Goal: Information Seeking & Learning: Learn about a topic

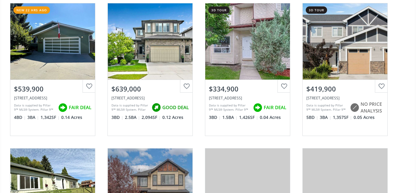
scroll to position [73, 0]
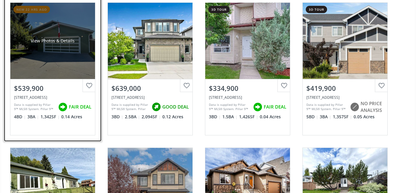
click at [70, 47] on div "View Photos & Details" at bounding box center [52, 41] width 85 height 76
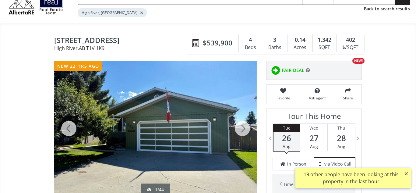
scroll to position [34, 0]
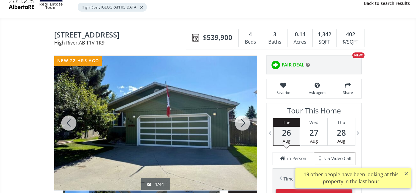
click at [237, 118] on div at bounding box center [242, 123] width 29 height 134
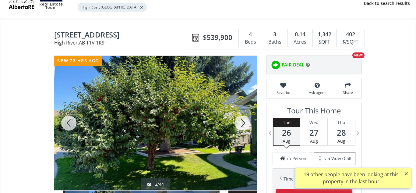
click at [243, 123] on div at bounding box center [242, 123] width 29 height 134
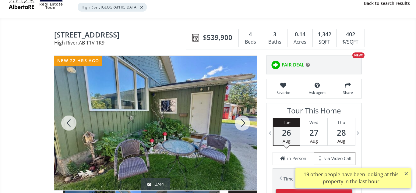
click at [243, 123] on div at bounding box center [242, 123] width 29 height 134
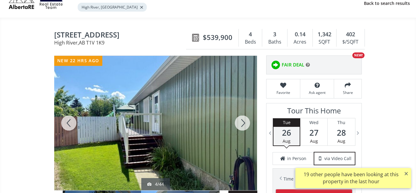
click at [73, 122] on div at bounding box center [68, 123] width 29 height 134
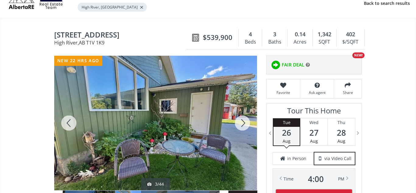
click at [243, 124] on div at bounding box center [242, 123] width 29 height 134
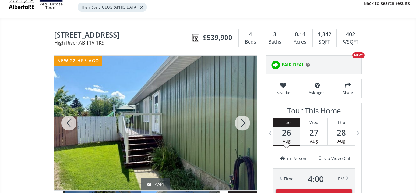
click at [243, 124] on div at bounding box center [242, 123] width 29 height 134
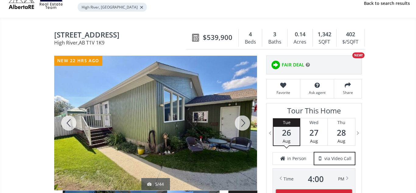
click at [243, 124] on div at bounding box center [242, 123] width 29 height 134
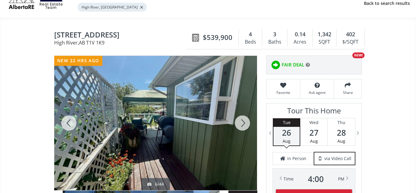
click at [243, 124] on div at bounding box center [242, 123] width 29 height 134
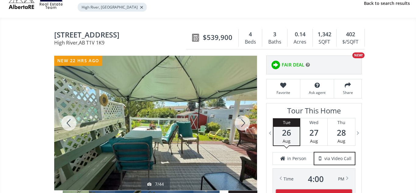
click at [243, 124] on div at bounding box center [242, 123] width 29 height 134
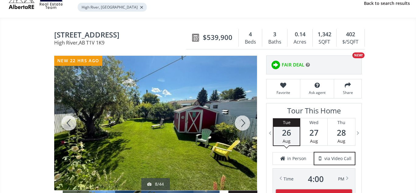
click at [243, 124] on div at bounding box center [242, 123] width 29 height 134
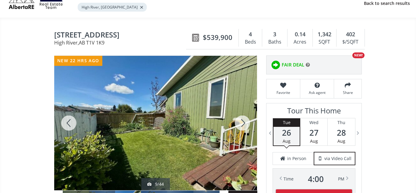
click at [243, 124] on div at bounding box center [242, 123] width 29 height 134
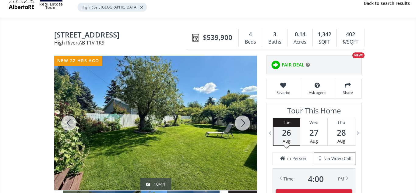
click at [243, 124] on div at bounding box center [242, 123] width 29 height 134
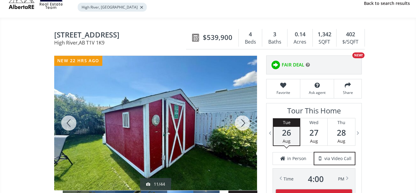
click at [243, 124] on div at bounding box center [242, 123] width 29 height 134
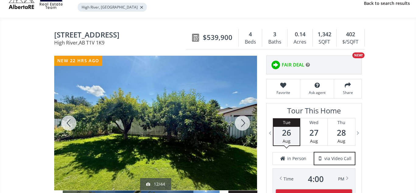
click at [243, 124] on div at bounding box center [242, 123] width 29 height 134
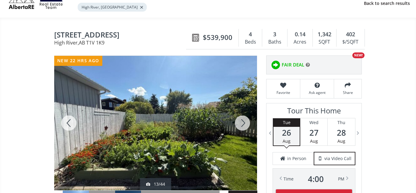
click at [243, 124] on div at bounding box center [242, 123] width 29 height 134
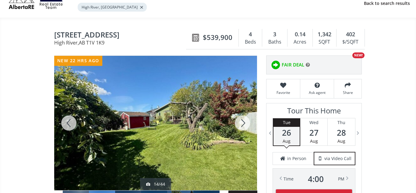
click at [243, 124] on div at bounding box center [242, 123] width 29 height 134
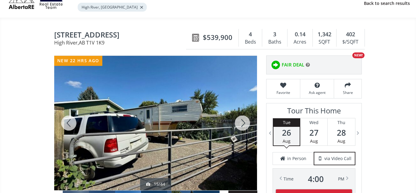
click at [243, 124] on div at bounding box center [242, 123] width 29 height 134
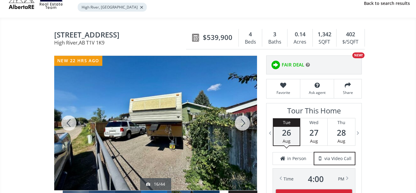
click at [243, 124] on div at bounding box center [242, 123] width 29 height 134
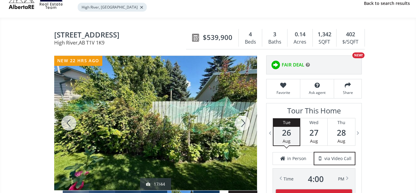
click at [243, 124] on div at bounding box center [242, 123] width 29 height 134
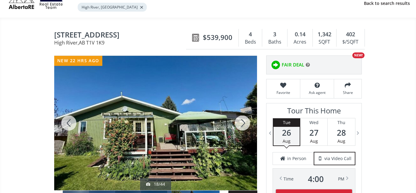
click at [243, 124] on div at bounding box center [242, 123] width 29 height 134
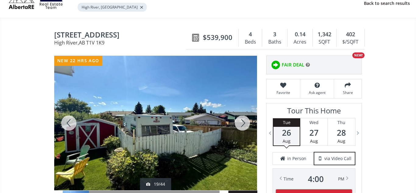
click at [243, 124] on div at bounding box center [242, 123] width 29 height 134
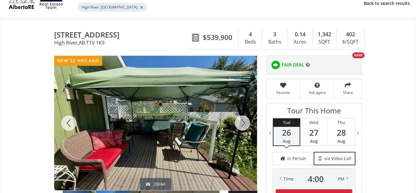
click at [243, 124] on div at bounding box center [242, 123] width 29 height 134
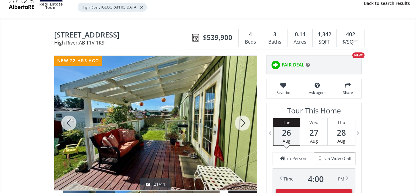
click at [243, 124] on div at bounding box center [242, 123] width 29 height 134
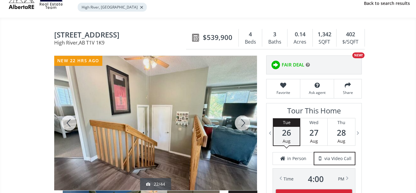
click at [243, 124] on div at bounding box center [242, 123] width 29 height 134
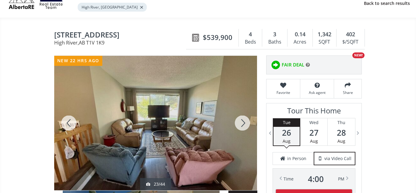
click at [243, 124] on div at bounding box center [242, 123] width 29 height 134
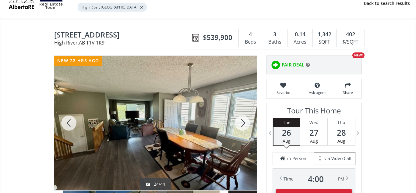
click at [243, 124] on div at bounding box center [242, 123] width 29 height 134
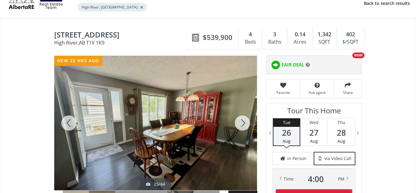
click at [243, 124] on div at bounding box center [242, 123] width 29 height 134
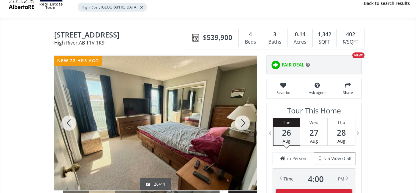
click at [243, 124] on div at bounding box center [242, 123] width 29 height 134
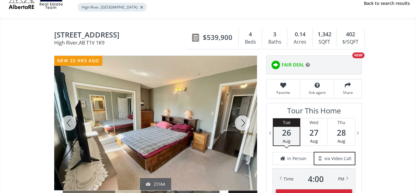
click at [243, 124] on div at bounding box center [242, 123] width 29 height 134
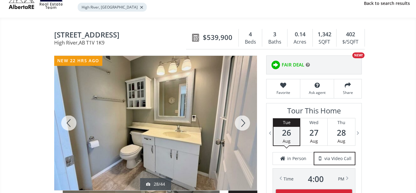
click at [243, 124] on div at bounding box center [242, 123] width 29 height 134
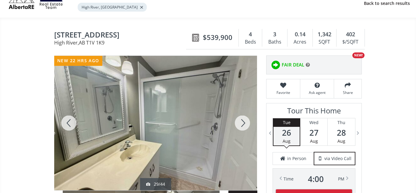
click at [243, 124] on div at bounding box center [242, 123] width 29 height 134
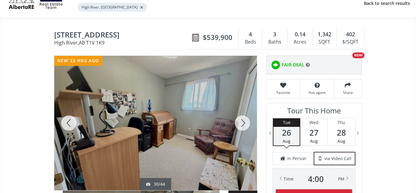
click at [243, 124] on div at bounding box center [242, 123] width 29 height 134
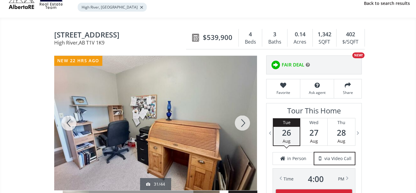
click at [243, 124] on div at bounding box center [242, 123] width 29 height 134
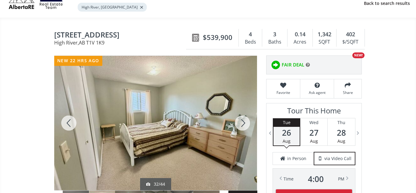
click at [243, 124] on div at bounding box center [242, 123] width 29 height 134
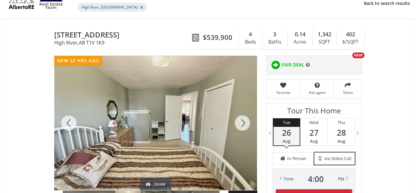
click at [243, 124] on div at bounding box center [242, 123] width 29 height 134
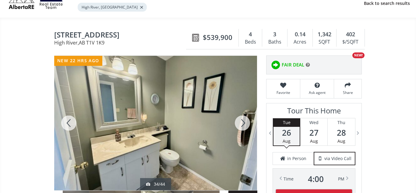
click at [243, 124] on div at bounding box center [242, 123] width 29 height 134
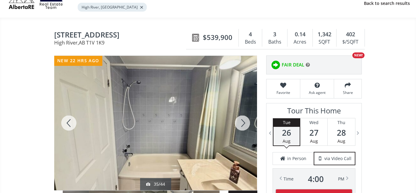
click at [243, 124] on div at bounding box center [242, 123] width 29 height 134
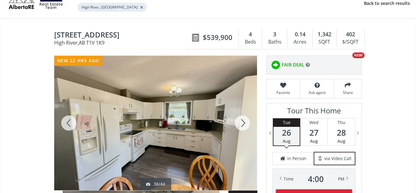
click at [242, 124] on div at bounding box center [242, 123] width 29 height 134
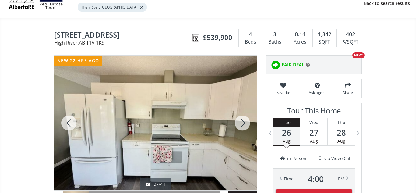
click at [242, 124] on div at bounding box center [242, 123] width 29 height 134
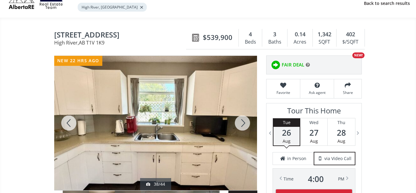
click at [242, 124] on div at bounding box center [242, 123] width 29 height 134
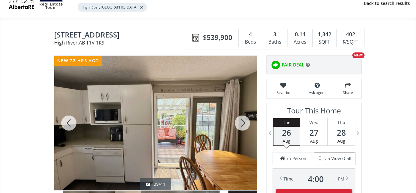
click at [242, 124] on div at bounding box center [242, 123] width 29 height 134
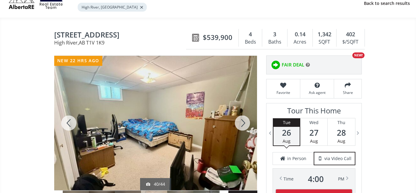
click at [242, 124] on div at bounding box center [242, 123] width 29 height 134
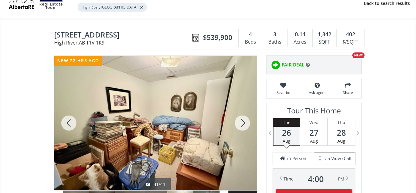
click at [242, 124] on div at bounding box center [242, 123] width 29 height 134
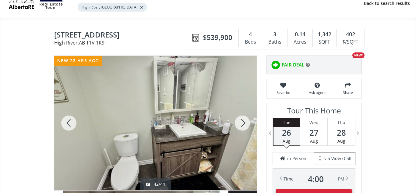
click at [242, 124] on div at bounding box center [242, 123] width 29 height 134
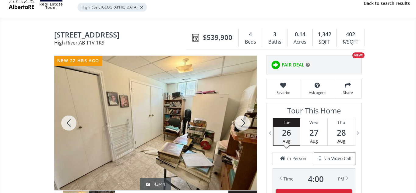
click at [242, 124] on div at bounding box center [242, 123] width 29 height 134
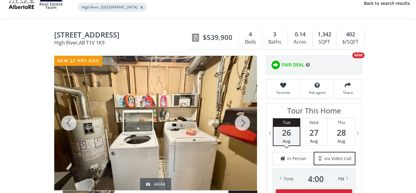
click at [242, 124] on div at bounding box center [242, 123] width 29 height 134
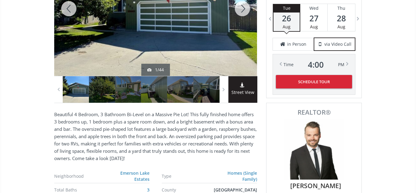
scroll to position [0, 0]
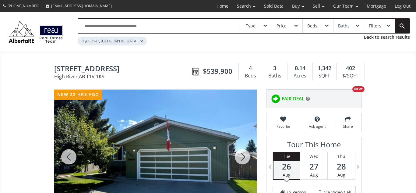
click at [187, 162] on div at bounding box center [155, 156] width 203 height 134
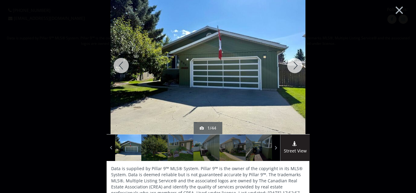
click at [296, 67] on div at bounding box center [294, 65] width 29 height 137
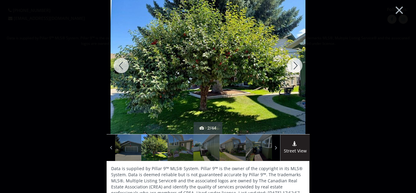
click at [296, 67] on div at bounding box center [294, 65] width 29 height 137
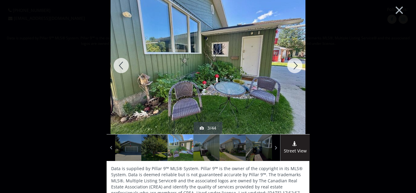
click at [296, 67] on div at bounding box center [294, 65] width 29 height 137
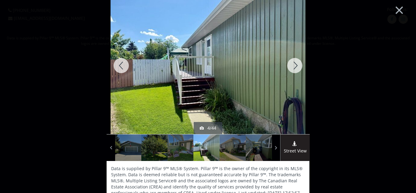
click at [296, 67] on div at bounding box center [294, 65] width 29 height 137
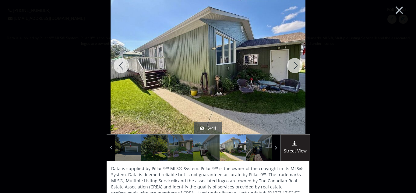
click at [296, 67] on div at bounding box center [294, 65] width 29 height 137
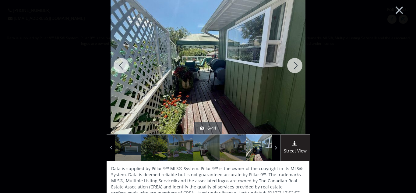
click at [296, 67] on div at bounding box center [294, 65] width 29 height 137
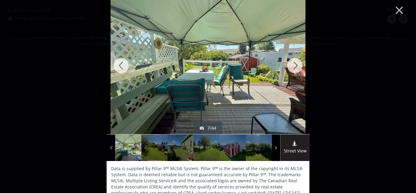
click at [296, 67] on div at bounding box center [294, 65] width 29 height 137
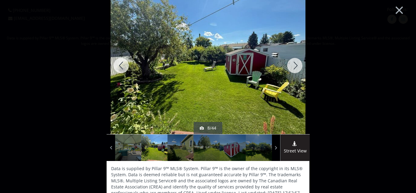
click at [296, 67] on div at bounding box center [294, 65] width 29 height 137
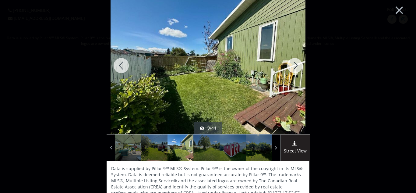
click at [296, 67] on div at bounding box center [294, 65] width 29 height 137
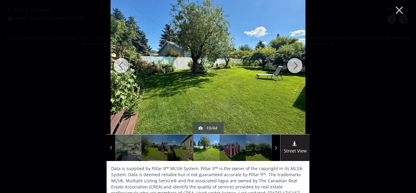
click at [296, 67] on div at bounding box center [294, 65] width 29 height 137
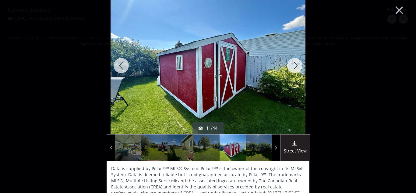
click at [296, 67] on div at bounding box center [294, 65] width 29 height 137
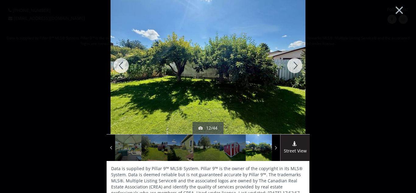
click at [296, 67] on div at bounding box center [294, 65] width 29 height 137
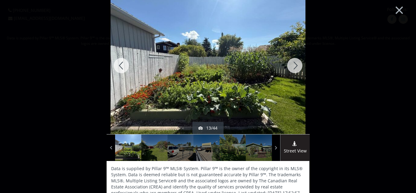
click at [296, 67] on div at bounding box center [294, 65] width 29 height 137
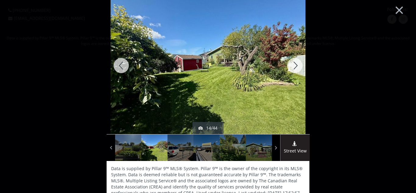
click at [296, 67] on div at bounding box center [294, 65] width 29 height 137
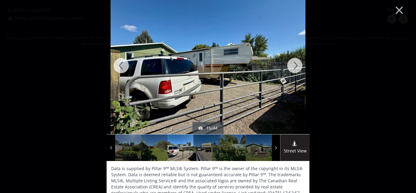
click at [296, 67] on div at bounding box center [294, 65] width 29 height 137
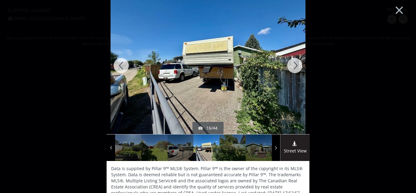
click at [296, 67] on div at bounding box center [294, 65] width 29 height 137
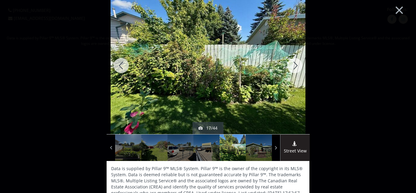
click at [296, 67] on div at bounding box center [294, 65] width 29 height 137
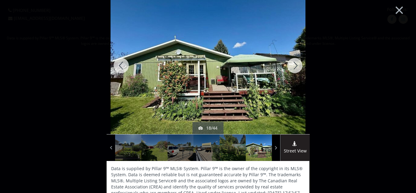
click at [296, 67] on div at bounding box center [294, 65] width 29 height 137
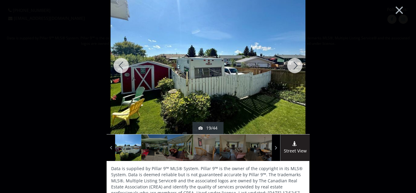
click at [296, 67] on div at bounding box center [294, 65] width 29 height 137
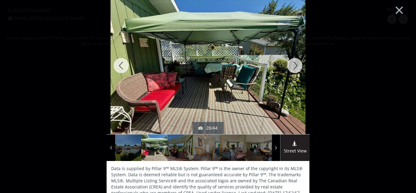
click at [296, 67] on div at bounding box center [294, 65] width 29 height 137
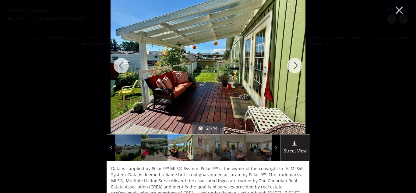
click at [296, 67] on div at bounding box center [294, 65] width 29 height 137
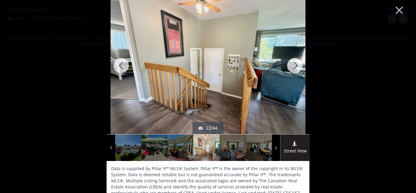
click at [296, 67] on div at bounding box center [294, 65] width 29 height 137
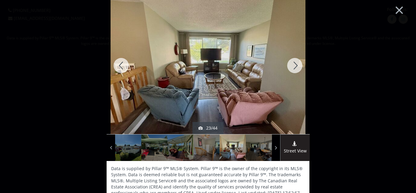
click at [296, 67] on div at bounding box center [294, 65] width 29 height 137
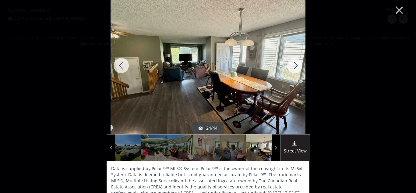
click at [296, 67] on div at bounding box center [294, 65] width 29 height 137
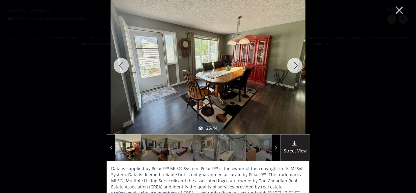
click at [296, 67] on div at bounding box center [294, 65] width 29 height 137
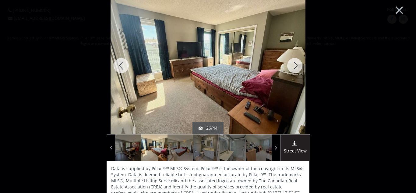
click at [296, 67] on div at bounding box center [294, 65] width 29 height 137
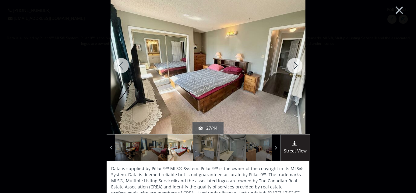
click at [296, 67] on div at bounding box center [294, 65] width 29 height 137
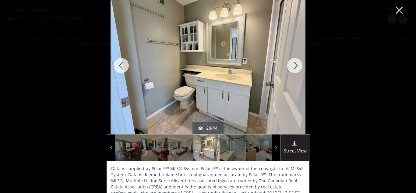
click at [296, 67] on div at bounding box center [294, 65] width 29 height 137
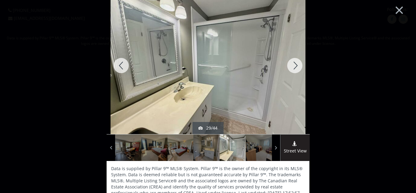
click at [296, 67] on div at bounding box center [294, 65] width 29 height 137
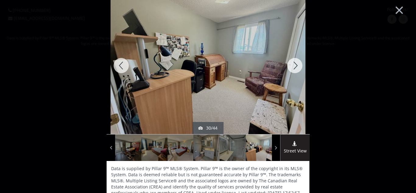
click at [296, 67] on div at bounding box center [294, 65] width 29 height 137
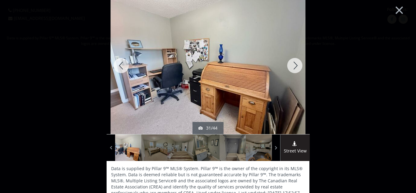
click at [296, 67] on div at bounding box center [294, 65] width 29 height 137
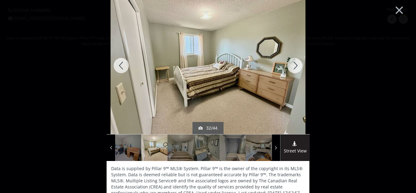
click at [296, 67] on div at bounding box center [294, 65] width 29 height 137
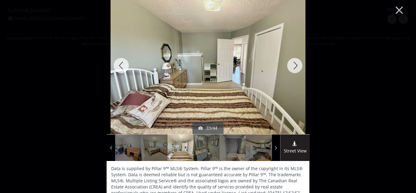
click at [296, 67] on div at bounding box center [294, 65] width 29 height 137
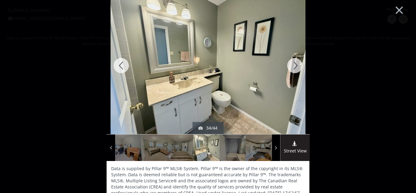
click at [296, 67] on div at bounding box center [294, 65] width 29 height 137
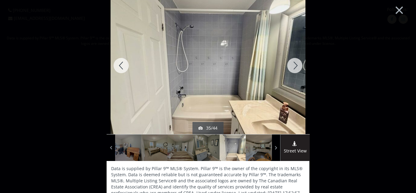
click at [121, 66] on div at bounding box center [120, 65] width 29 height 137
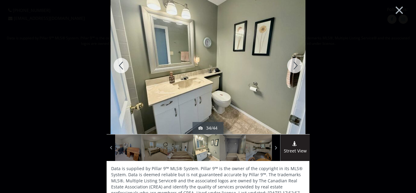
click at [294, 66] on div at bounding box center [294, 65] width 29 height 137
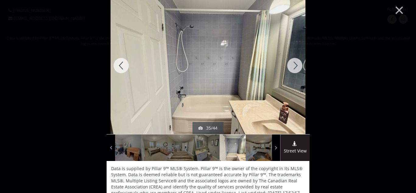
click at [294, 66] on div at bounding box center [294, 65] width 29 height 137
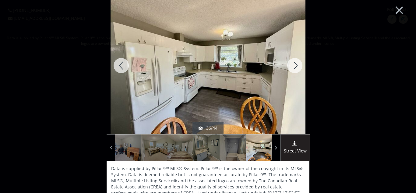
click at [294, 66] on div at bounding box center [294, 65] width 29 height 137
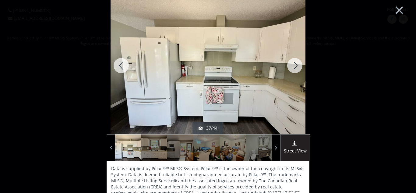
click at [294, 66] on div at bounding box center [294, 65] width 29 height 137
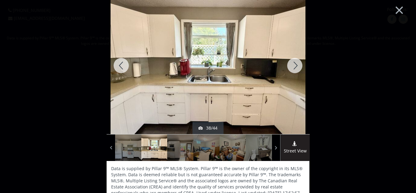
click at [294, 66] on div at bounding box center [294, 65] width 29 height 137
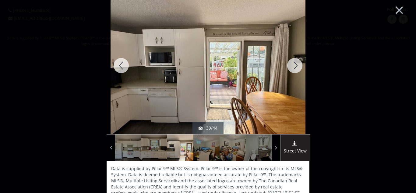
click at [294, 66] on div at bounding box center [294, 65] width 29 height 137
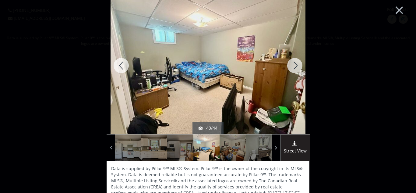
click at [294, 66] on div at bounding box center [294, 65] width 29 height 137
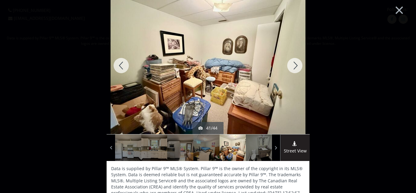
click at [294, 66] on div at bounding box center [294, 65] width 29 height 137
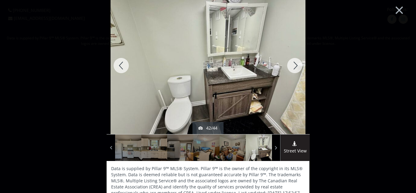
click at [294, 66] on div at bounding box center [294, 65] width 29 height 137
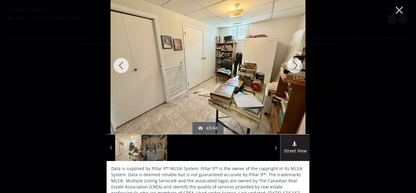
click at [123, 63] on div at bounding box center [120, 65] width 29 height 137
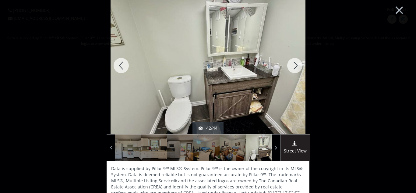
click at [298, 69] on div at bounding box center [294, 65] width 29 height 137
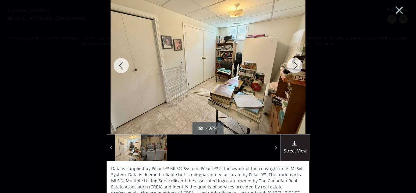
click at [298, 69] on div at bounding box center [294, 65] width 29 height 137
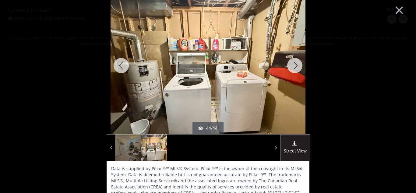
click at [298, 69] on div at bounding box center [294, 65] width 29 height 137
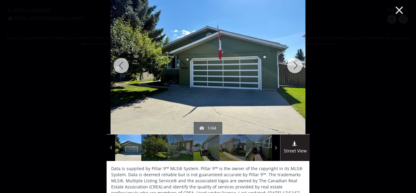
click at [397, 9] on button "×" at bounding box center [398, 9] width 33 height 25
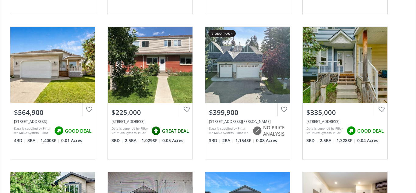
scroll to position [341, 0]
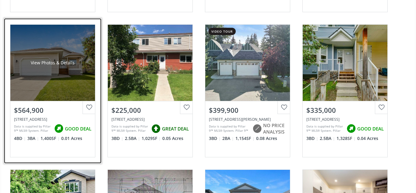
click at [70, 77] on div "View Photos & Details" at bounding box center [52, 63] width 85 height 76
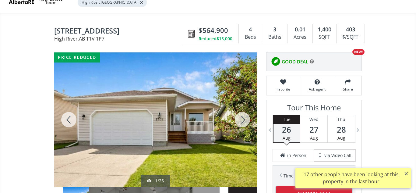
scroll to position [42, 0]
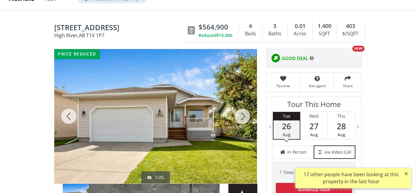
click at [240, 117] on div at bounding box center [242, 116] width 29 height 134
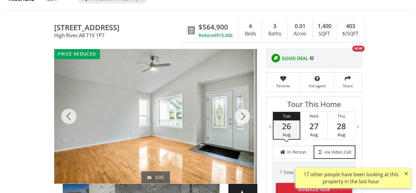
click at [240, 117] on div at bounding box center [242, 116] width 29 height 134
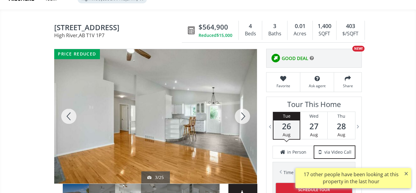
click at [240, 117] on div at bounding box center [242, 116] width 29 height 134
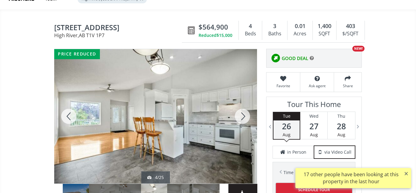
click at [240, 117] on div at bounding box center [242, 116] width 29 height 134
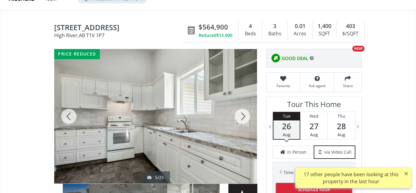
click at [240, 117] on div at bounding box center [242, 116] width 29 height 134
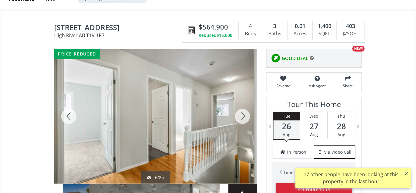
click at [240, 117] on div at bounding box center [242, 116] width 29 height 134
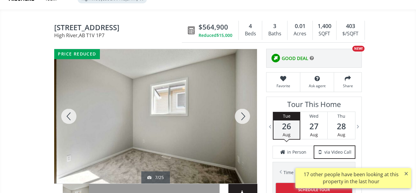
click at [240, 117] on div at bounding box center [242, 116] width 29 height 134
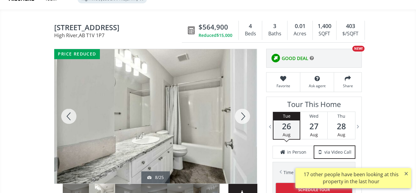
click at [240, 117] on div at bounding box center [242, 116] width 29 height 134
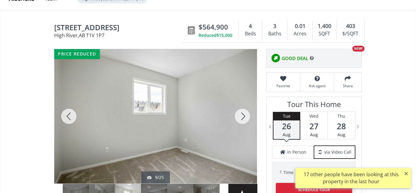
click at [240, 117] on div at bounding box center [242, 116] width 29 height 134
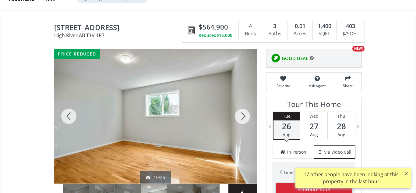
click at [240, 117] on div at bounding box center [242, 116] width 29 height 134
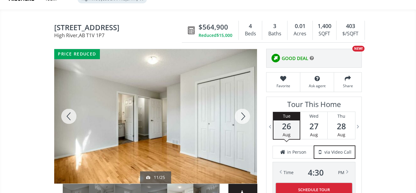
click at [240, 117] on div at bounding box center [242, 116] width 29 height 134
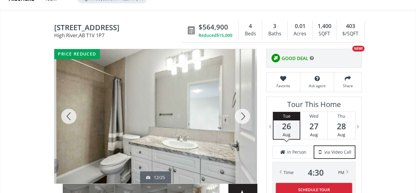
click at [240, 117] on div at bounding box center [242, 116] width 29 height 134
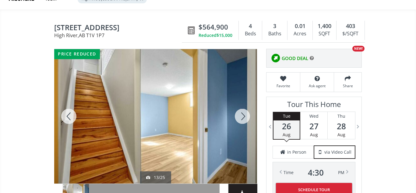
click at [240, 117] on div at bounding box center [242, 116] width 29 height 134
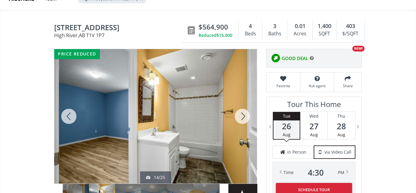
click at [240, 117] on div at bounding box center [242, 116] width 29 height 134
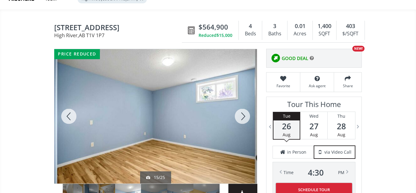
click at [74, 115] on div at bounding box center [68, 116] width 29 height 134
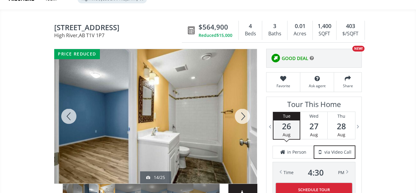
click at [243, 114] on div at bounding box center [242, 116] width 29 height 134
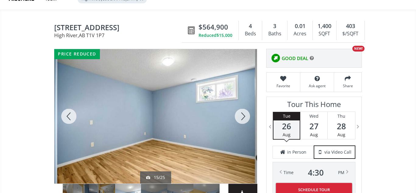
click at [243, 114] on div at bounding box center [242, 116] width 29 height 134
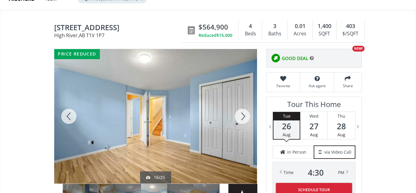
click at [243, 114] on div at bounding box center [242, 116] width 29 height 134
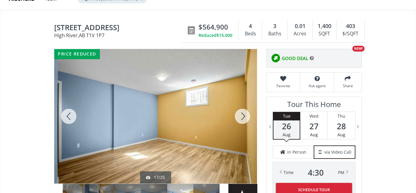
click at [243, 114] on div at bounding box center [242, 116] width 29 height 134
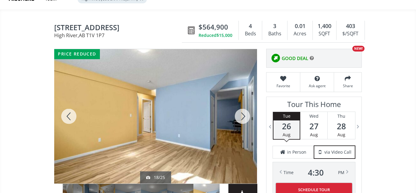
click at [243, 114] on div at bounding box center [242, 116] width 29 height 134
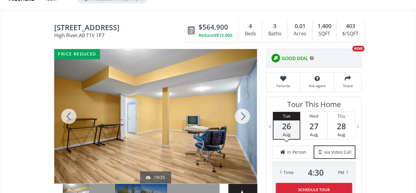
click at [243, 114] on div at bounding box center [242, 116] width 29 height 134
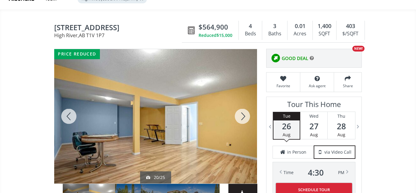
click at [243, 114] on div at bounding box center [242, 116] width 29 height 134
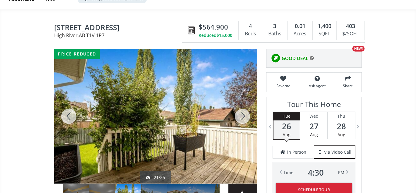
click at [243, 114] on div at bounding box center [242, 116] width 29 height 134
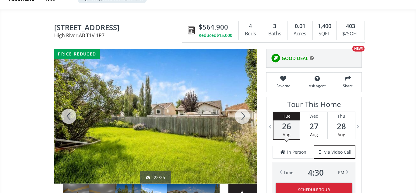
click at [243, 114] on div at bounding box center [242, 116] width 29 height 134
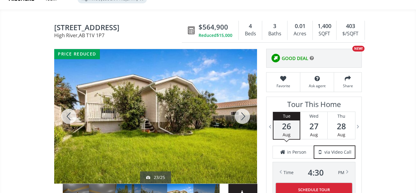
click at [243, 114] on div at bounding box center [242, 116] width 29 height 134
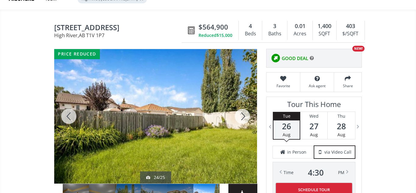
click at [243, 114] on div at bounding box center [242, 116] width 29 height 134
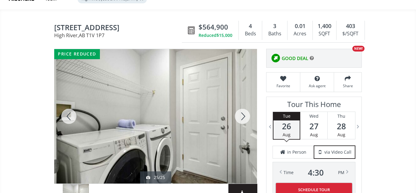
click at [243, 114] on div at bounding box center [242, 116] width 29 height 134
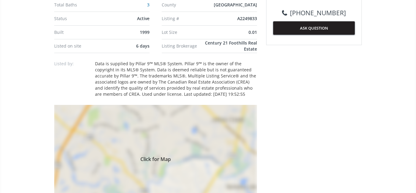
scroll to position [357, 0]
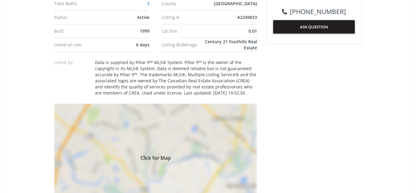
click at [174, 175] on div "Click for Map" at bounding box center [155, 156] width 203 height 106
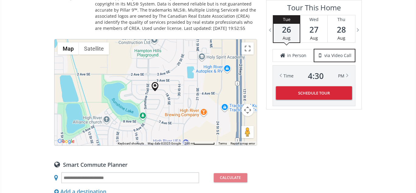
scroll to position [421, 0]
click at [248, 104] on button "Map camera controls" at bounding box center [247, 110] width 12 height 12
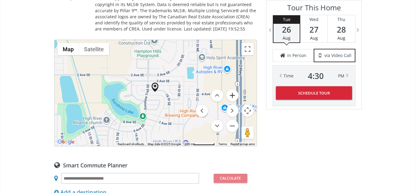
click at [232, 89] on button "Zoom in" at bounding box center [232, 95] width 12 height 12
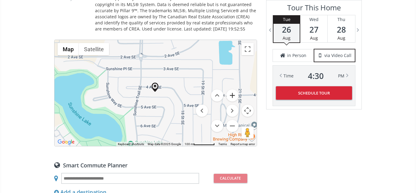
click at [232, 89] on button "Zoom in" at bounding box center [232, 95] width 12 height 12
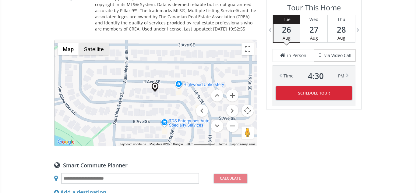
click at [95, 46] on button "Satellite" at bounding box center [94, 49] width 30 height 12
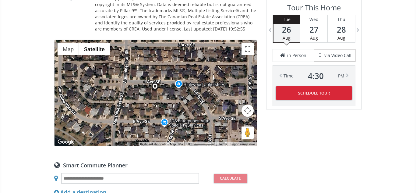
click at [250, 104] on button "Map camera controls" at bounding box center [247, 110] width 12 height 12
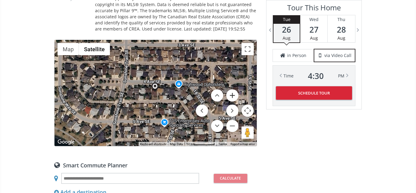
click at [231, 89] on button "Zoom in" at bounding box center [232, 95] width 12 height 12
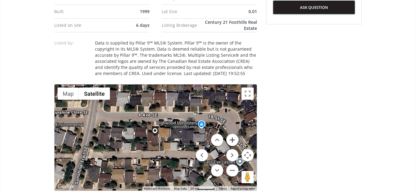
scroll to position [378, 0]
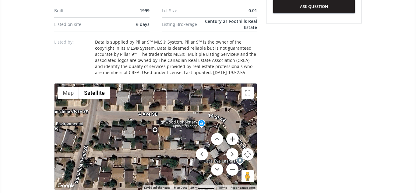
click at [235, 133] on button "Zoom in" at bounding box center [232, 139] width 12 height 12
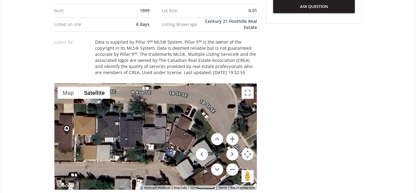
drag, startPoint x: 187, startPoint y: 143, endPoint x: 94, endPoint y: 141, distance: 93.1
click at [94, 141] on div at bounding box center [155, 136] width 202 height 106
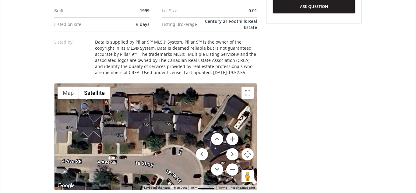
drag, startPoint x: 202, startPoint y: 86, endPoint x: 168, endPoint y: 157, distance: 78.8
click at [168, 157] on div at bounding box center [155, 136] width 202 height 106
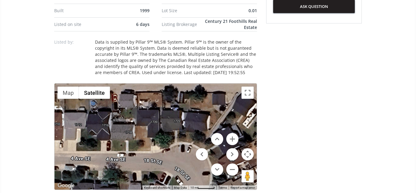
drag, startPoint x: 168, startPoint y: 157, endPoint x: 176, endPoint y: 154, distance: 8.7
click at [176, 154] on div at bounding box center [155, 136] width 202 height 106
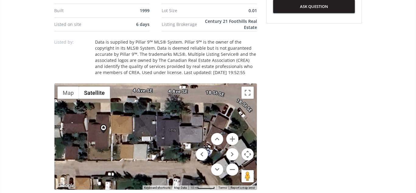
drag, startPoint x: 176, startPoint y: 154, endPoint x: 239, endPoint y: 85, distance: 93.9
click at [239, 85] on div at bounding box center [155, 136] width 202 height 106
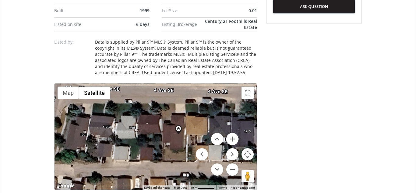
drag, startPoint x: 136, startPoint y: 142, endPoint x: 214, endPoint y: 142, distance: 77.9
click at [214, 142] on div "Map Terrain Satellite Labels Keyboard shortcuts Map Data Map data ©2025 Imagery…" at bounding box center [155, 136] width 202 height 106
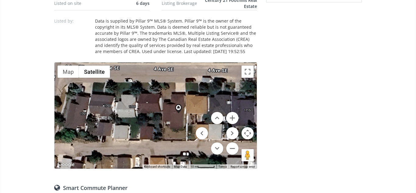
scroll to position [398, 0]
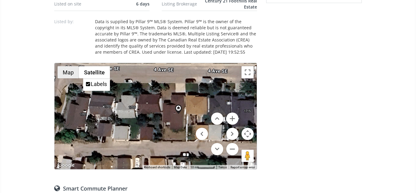
click at [70, 66] on button "Map" at bounding box center [68, 72] width 21 height 12
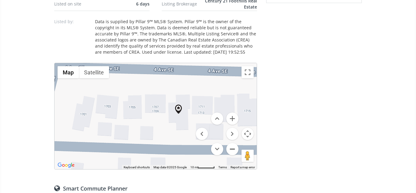
click at [233, 143] on button "Zoom out" at bounding box center [232, 149] width 12 height 12
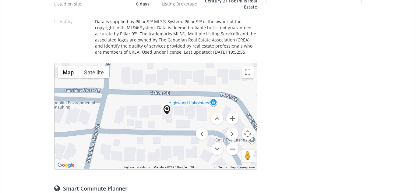
click at [233, 143] on button "Zoom out" at bounding box center [232, 149] width 12 height 12
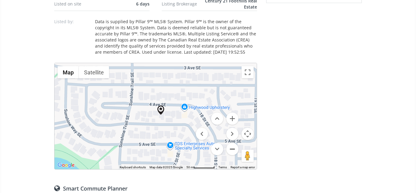
click at [233, 143] on button "Zoom out" at bounding box center [232, 149] width 12 height 12
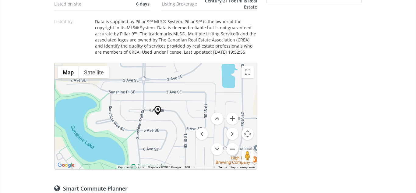
click at [233, 143] on button "Zoom out" at bounding box center [232, 149] width 12 height 12
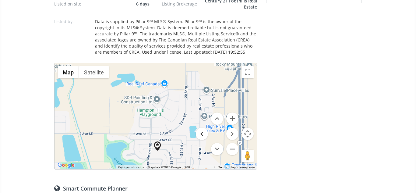
drag, startPoint x: 203, startPoint y: 89, endPoint x: 204, endPoint y: 124, distance: 35.3
click at [204, 124] on div "Map Terrain Satellite Labels Keyboard shortcuts Map Data Map data ©2025 Google …" at bounding box center [155, 116] width 202 height 106
click at [234, 143] on button "Zoom out" at bounding box center [232, 149] width 12 height 12
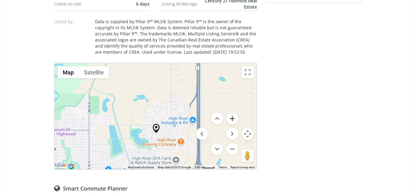
click at [231, 113] on button "Zoom in" at bounding box center [232, 118] width 12 height 12
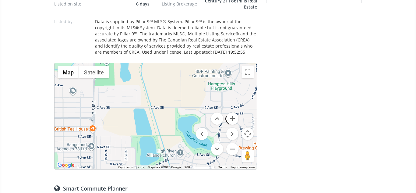
drag, startPoint x: 104, startPoint y: 138, endPoint x: 175, endPoint y: 111, distance: 76.6
click at [175, 111] on div at bounding box center [155, 116] width 202 height 106
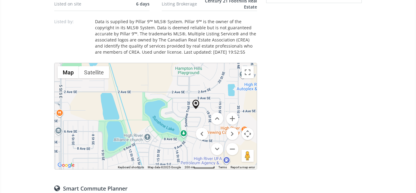
drag, startPoint x: 144, startPoint y: 124, endPoint x: 111, endPoint y: 108, distance: 37.0
click at [111, 108] on div at bounding box center [155, 116] width 202 height 106
